Goal: Task Accomplishment & Management: Use online tool/utility

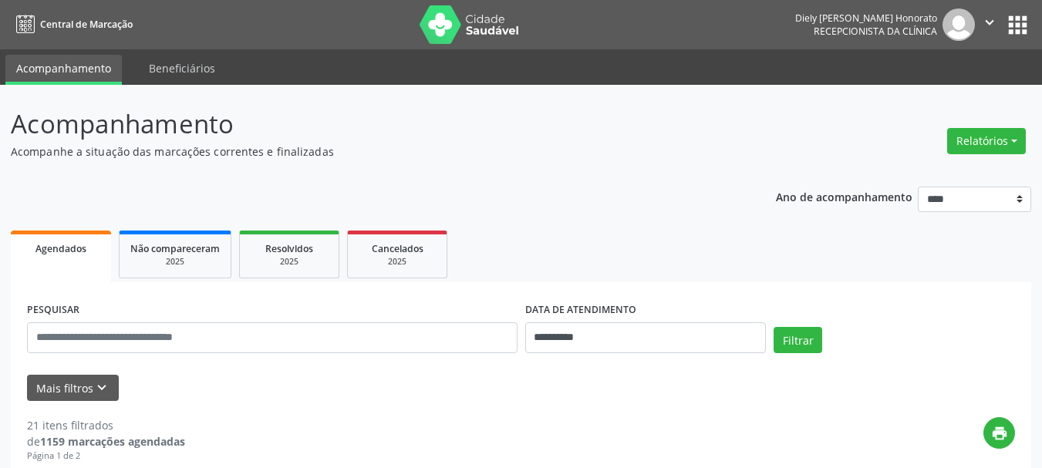
click at [974, 142] on button "Relatórios" at bounding box center [986, 141] width 79 height 26
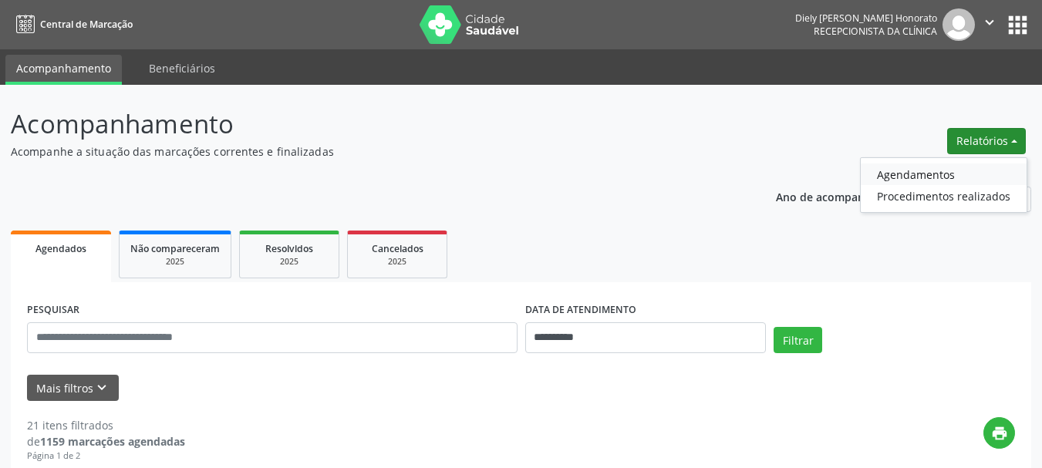
click at [942, 166] on link "Agendamentos" at bounding box center [944, 174] width 166 height 22
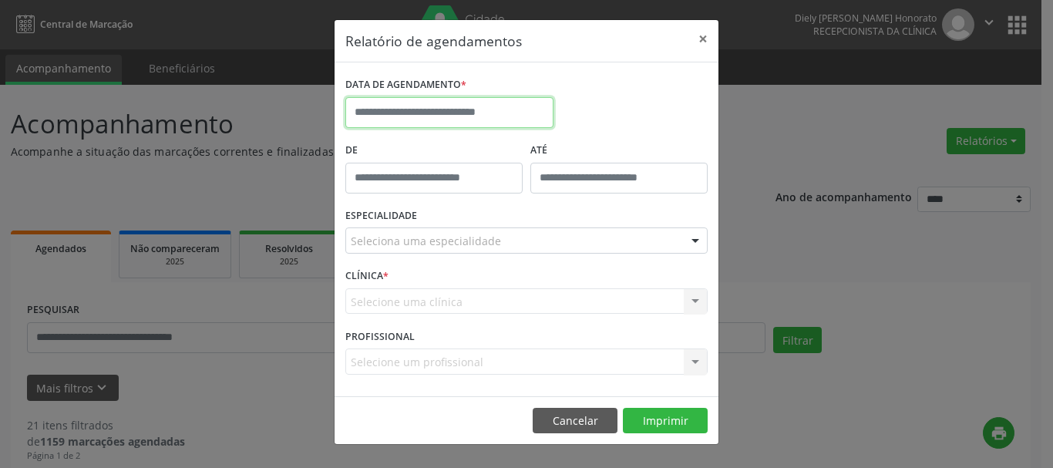
click at [449, 120] on input "text" at bounding box center [449, 112] width 208 height 31
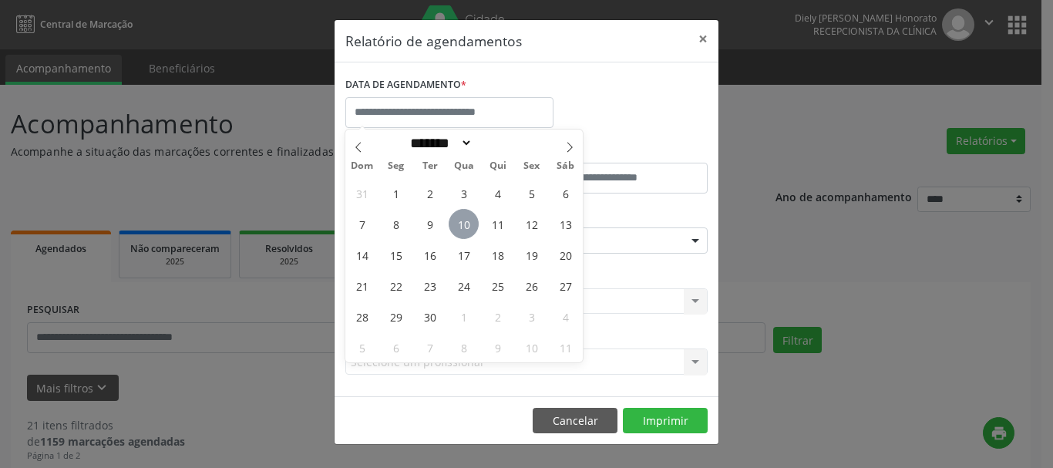
click at [459, 226] on span "10" at bounding box center [464, 224] width 30 height 30
type input "**********"
click at [459, 226] on span "10" at bounding box center [464, 224] width 30 height 30
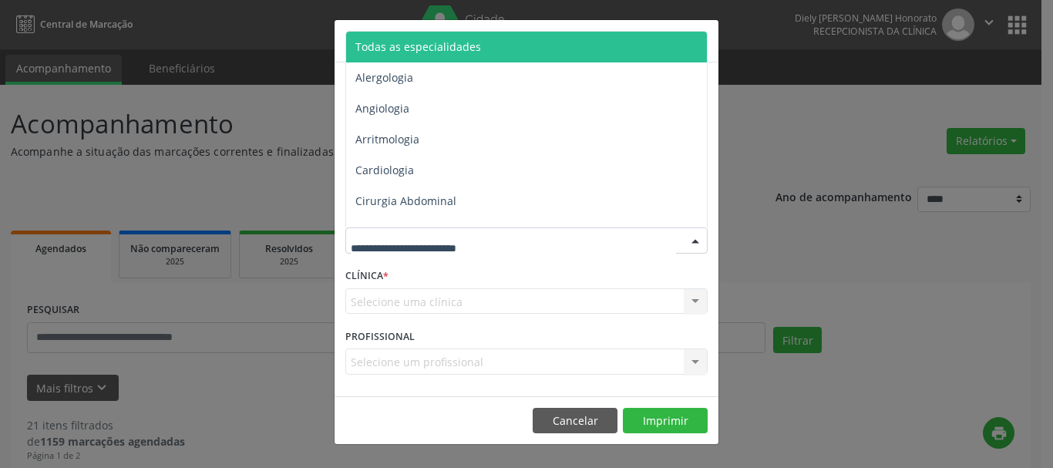
click at [452, 50] on span "Todas as especialidades" at bounding box center [418, 46] width 126 height 15
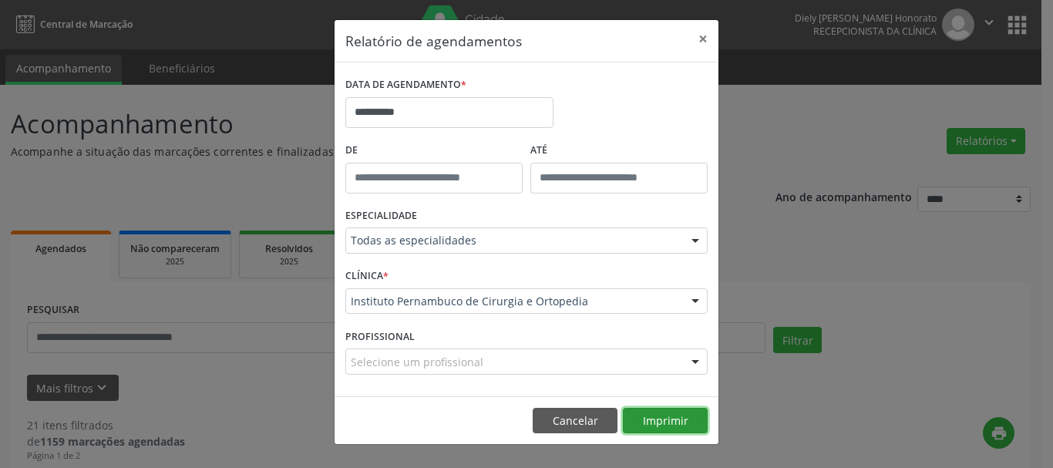
click at [659, 420] on button "Imprimir" at bounding box center [665, 421] width 85 height 26
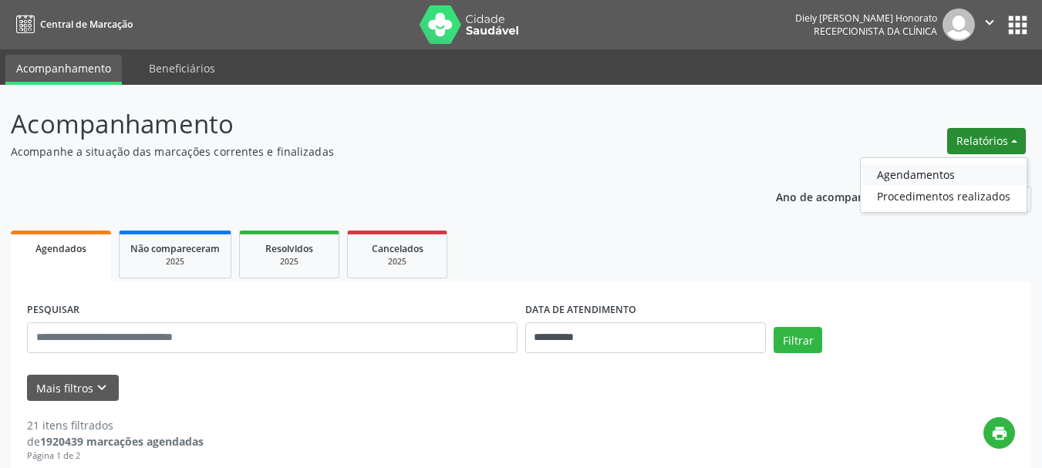
click at [901, 168] on link "Agendamentos" at bounding box center [944, 174] width 166 height 22
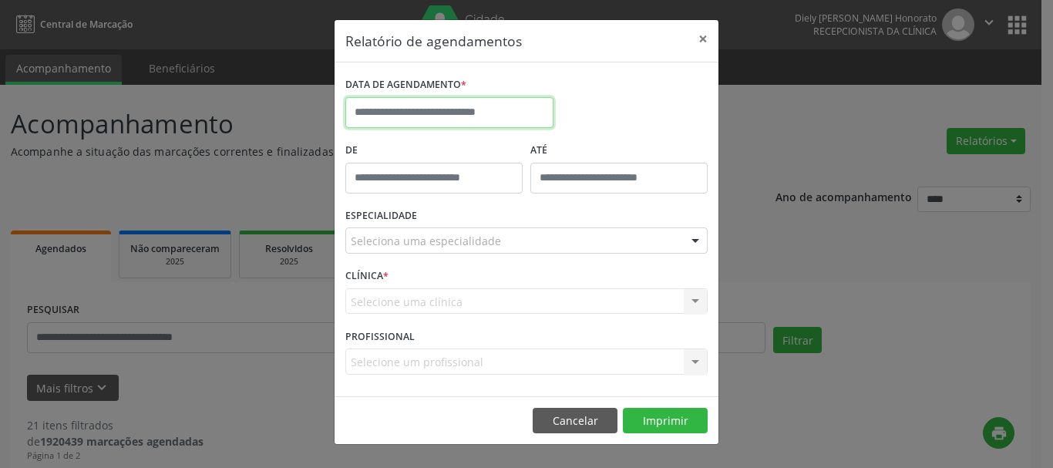
click at [391, 98] on input "text" at bounding box center [449, 112] width 208 height 31
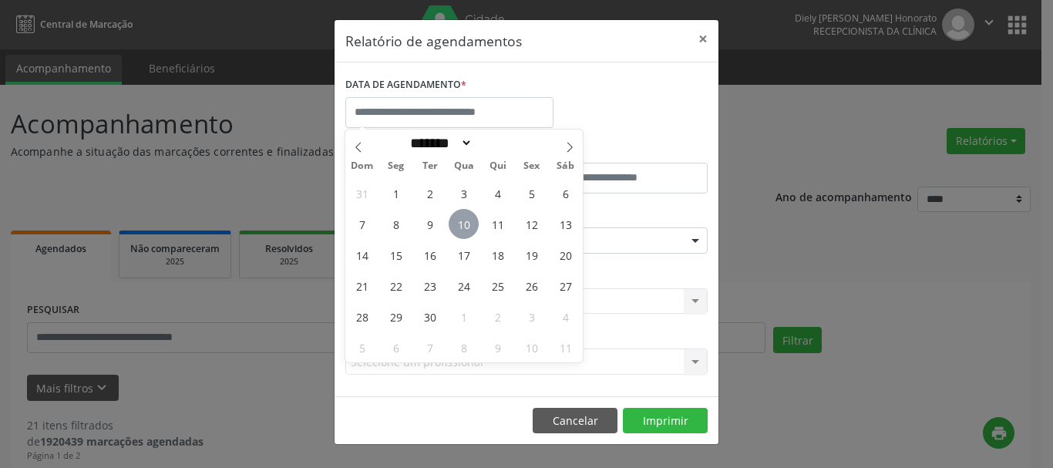
click at [466, 221] on span "10" at bounding box center [464, 224] width 30 height 30
type input "**********"
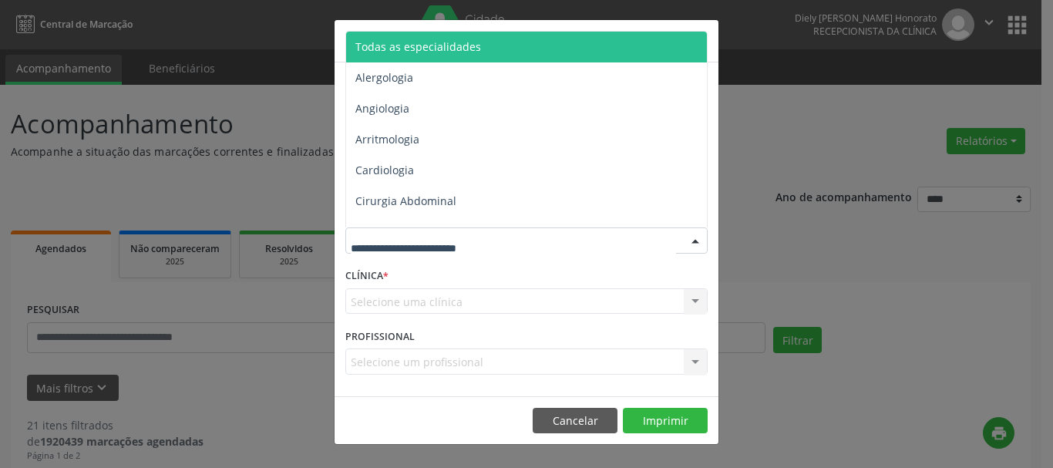
click at [435, 46] on span "Todas as especialidades" at bounding box center [418, 46] width 126 height 15
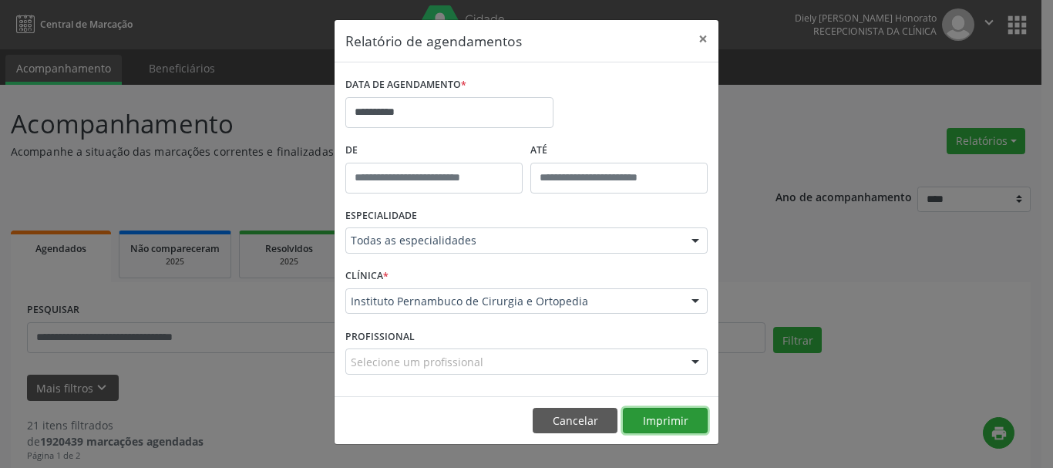
click at [669, 424] on button "Imprimir" at bounding box center [665, 421] width 85 height 26
